Goal: Transaction & Acquisition: Subscribe to service/newsletter

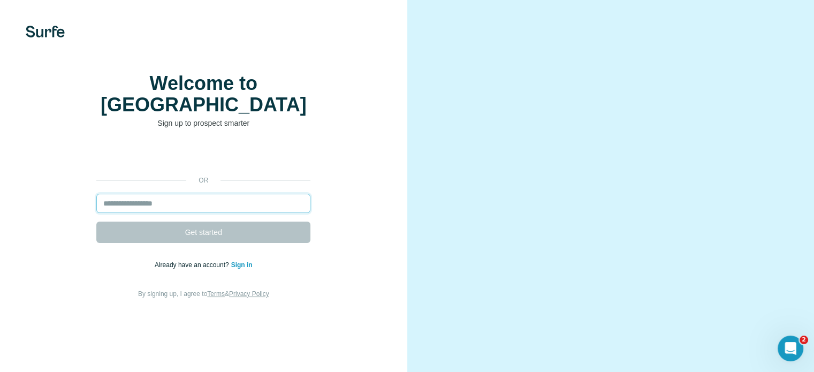
click at [227, 213] on input "email" at bounding box center [203, 203] width 214 height 19
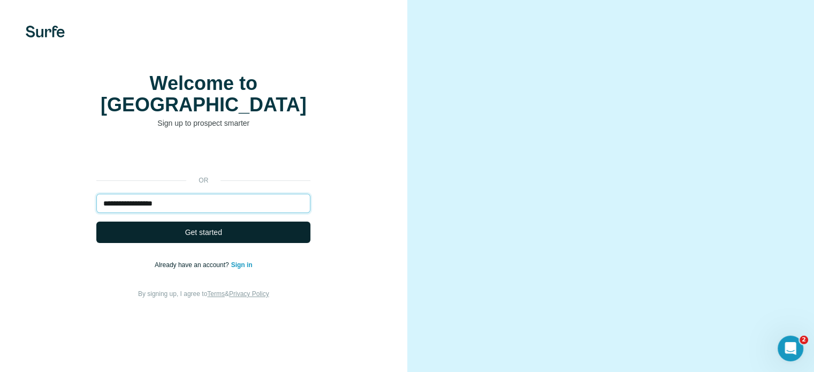
type input "**********"
click at [238, 243] on button "Get started" at bounding box center [203, 232] width 214 height 21
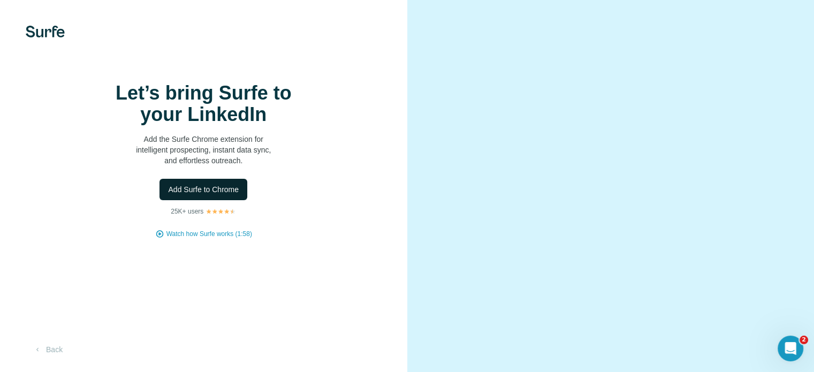
click at [184, 195] on span "Add Surfe to Chrome" at bounding box center [203, 189] width 71 height 11
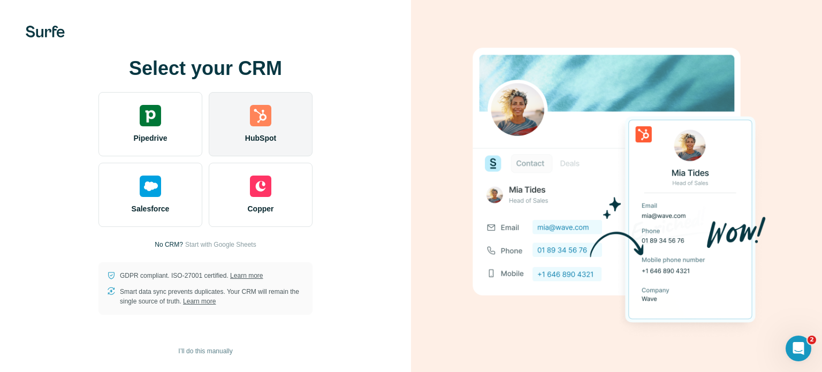
click at [261, 124] on img at bounding box center [260, 115] width 21 height 21
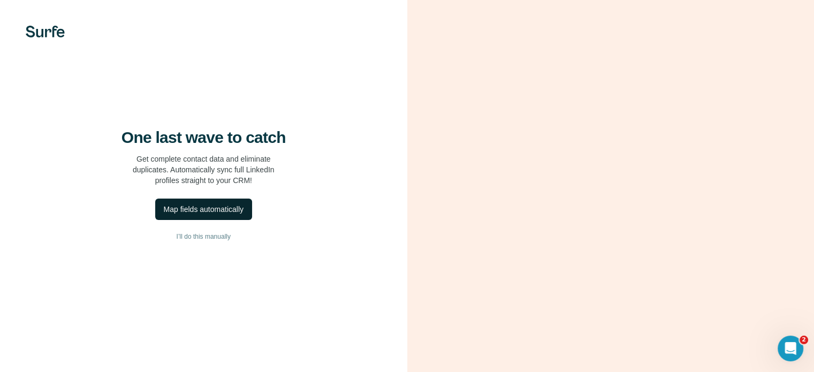
click at [213, 215] on div "Map fields automatically" at bounding box center [204, 209] width 80 height 11
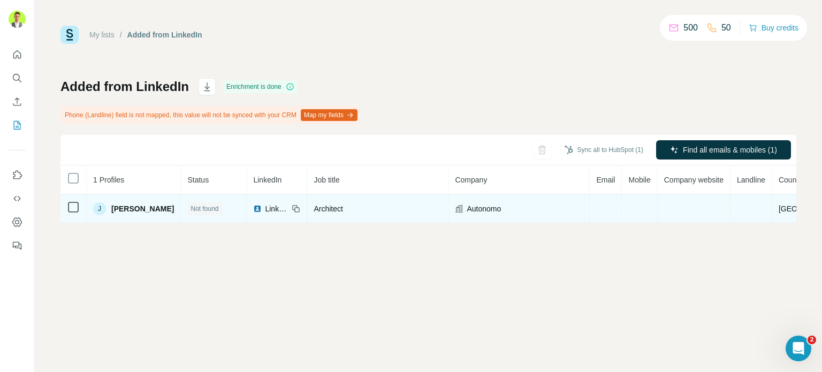
click at [105, 209] on div "J" at bounding box center [99, 208] width 13 height 13
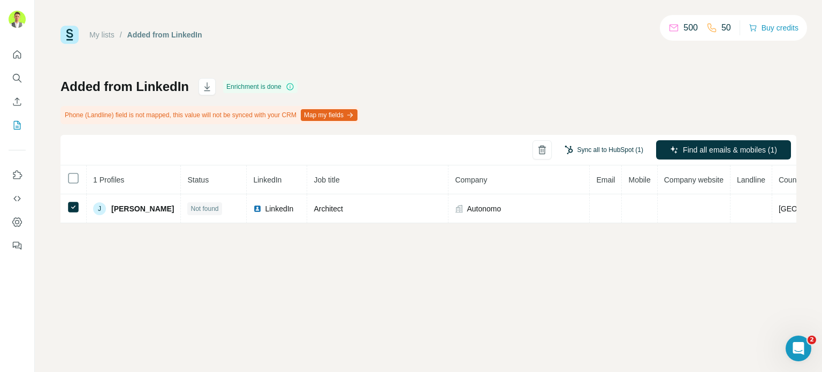
click at [601, 148] on button "Sync all to HubSpot (1)" at bounding box center [604, 150] width 94 height 16
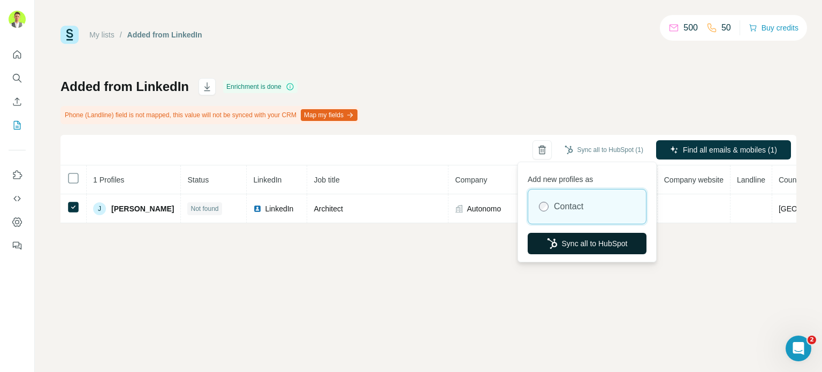
click at [565, 247] on button "Sync all to HubSpot" at bounding box center [587, 243] width 119 height 21
